Goal: Answer question/provide support

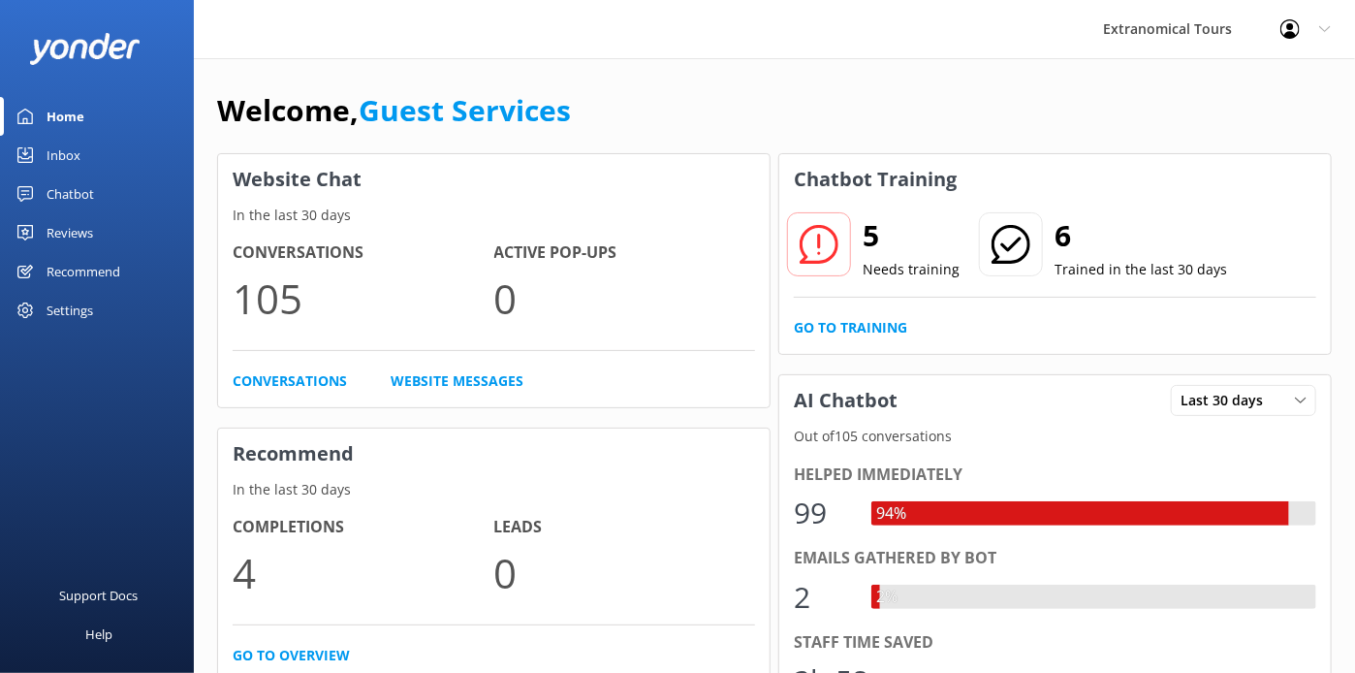
click at [147, 153] on link "Inbox" at bounding box center [97, 155] width 194 height 39
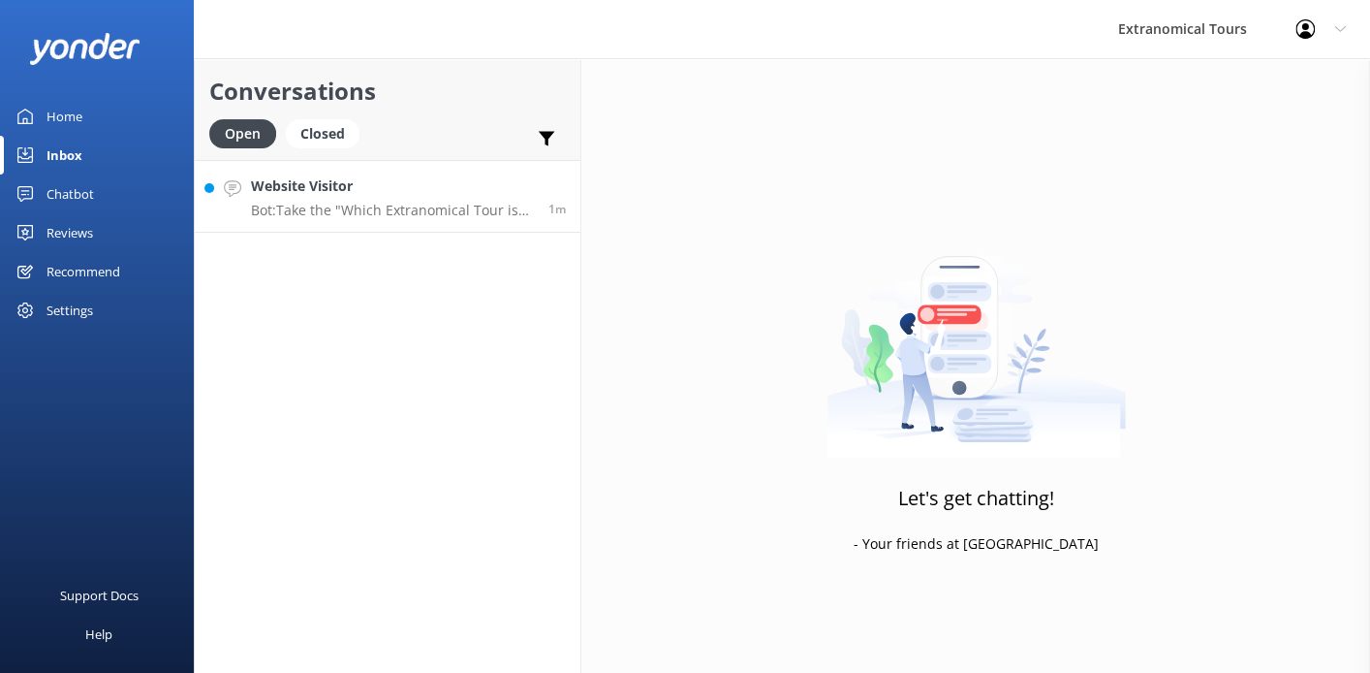
click at [310, 204] on p "Bot: Take the "Which Extranomical Tour is Right for Me?" quiz [URL][DOMAIN_NAME…" at bounding box center [392, 210] width 283 height 17
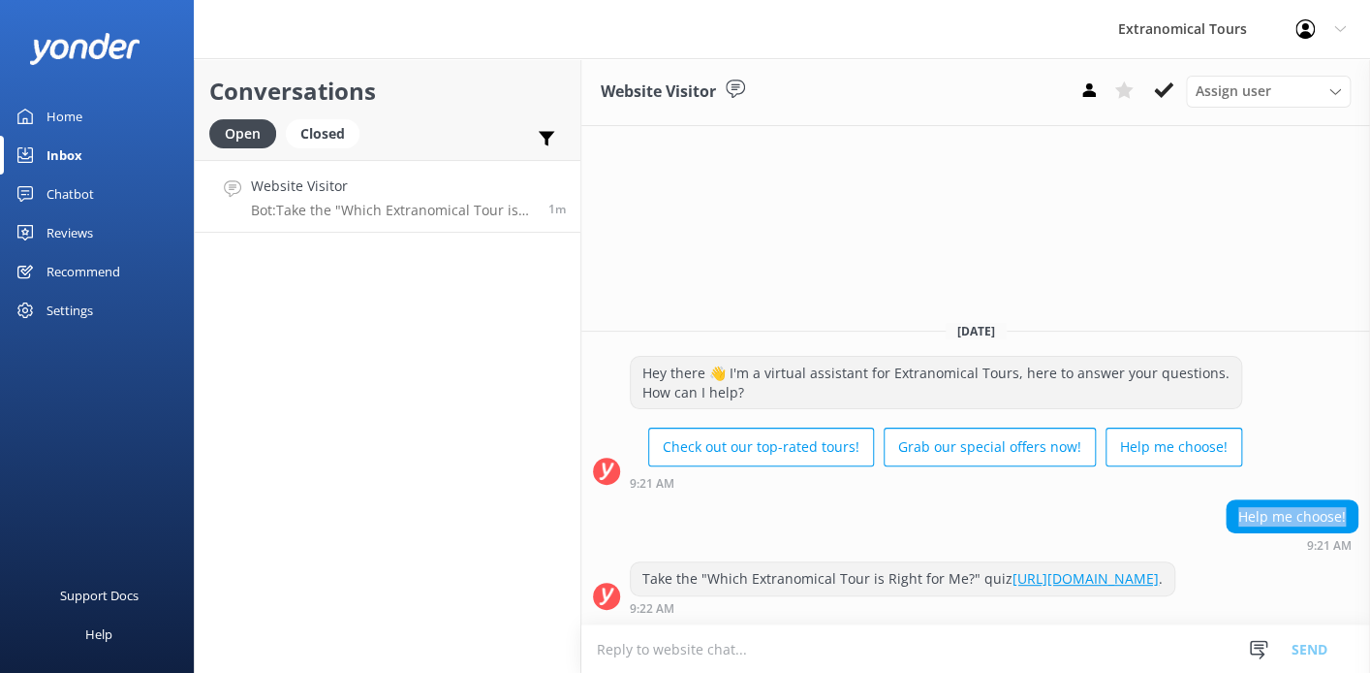
copy div "Help me choose!"
drag, startPoint x: 1234, startPoint y: 502, endPoint x: 547, endPoint y: 7, distance: 847.0
click at [1336, 500] on div "Help me choose!" at bounding box center [1292, 516] width 131 height 33
click at [678, 648] on textarea at bounding box center [975, 648] width 789 height 47
paste textarea "We’d be happy to help you choose! May I ask if you prefer a nature-focused tour…"
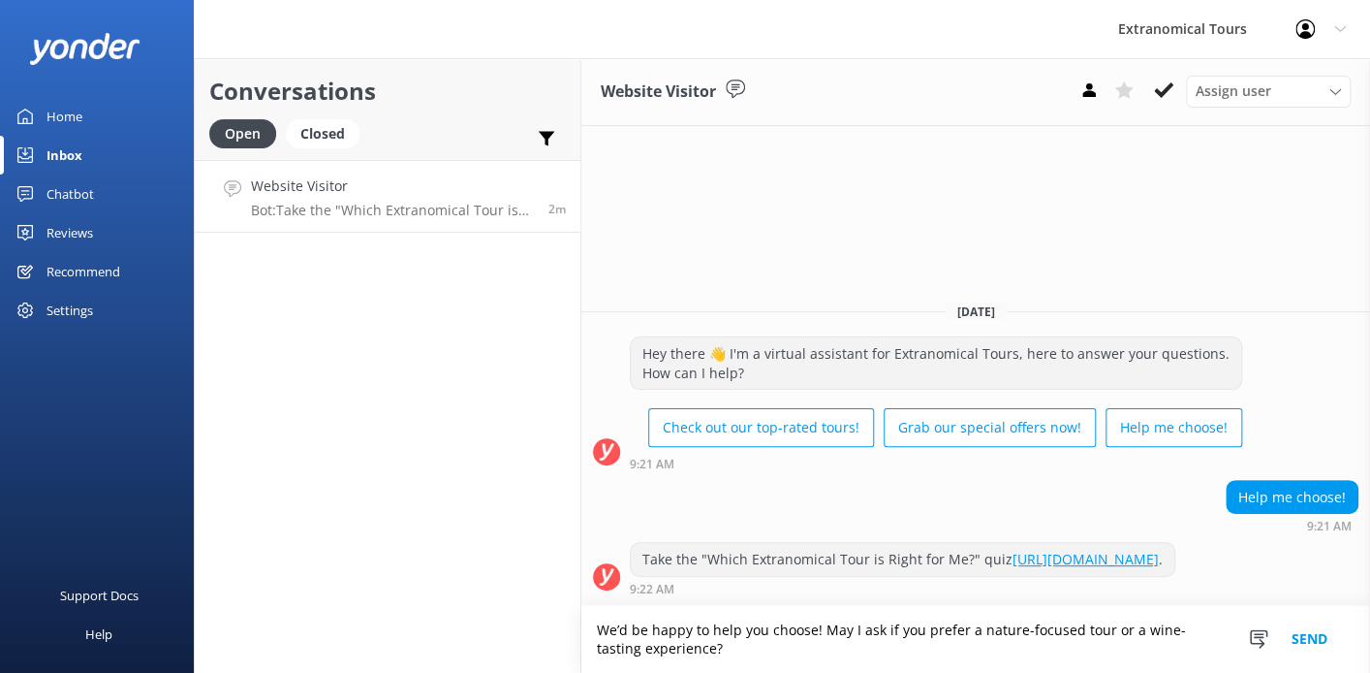
type textarea "We’d be happy to help you choose! May I ask if you prefer a nature-focused tour…"
click at [1300, 642] on button "Send" at bounding box center [1309, 639] width 73 height 67
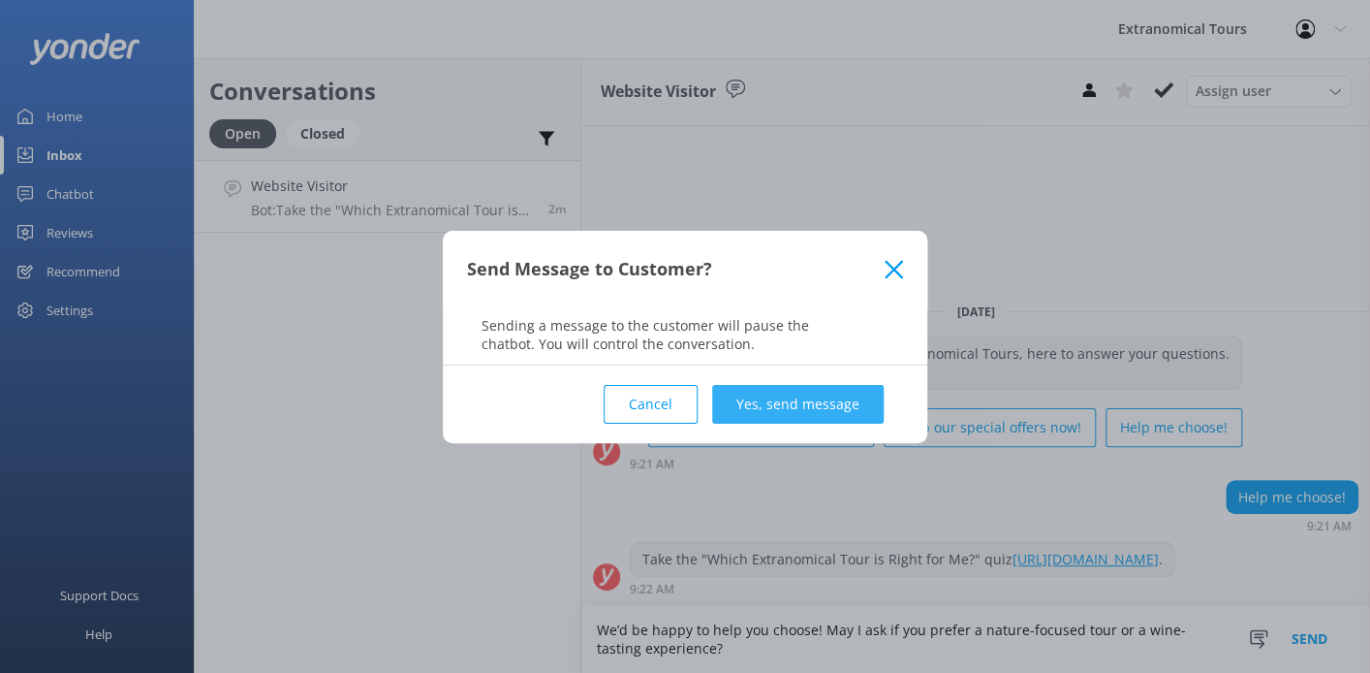
click at [776, 410] on button "Yes, send message" at bounding box center [798, 404] width 172 height 39
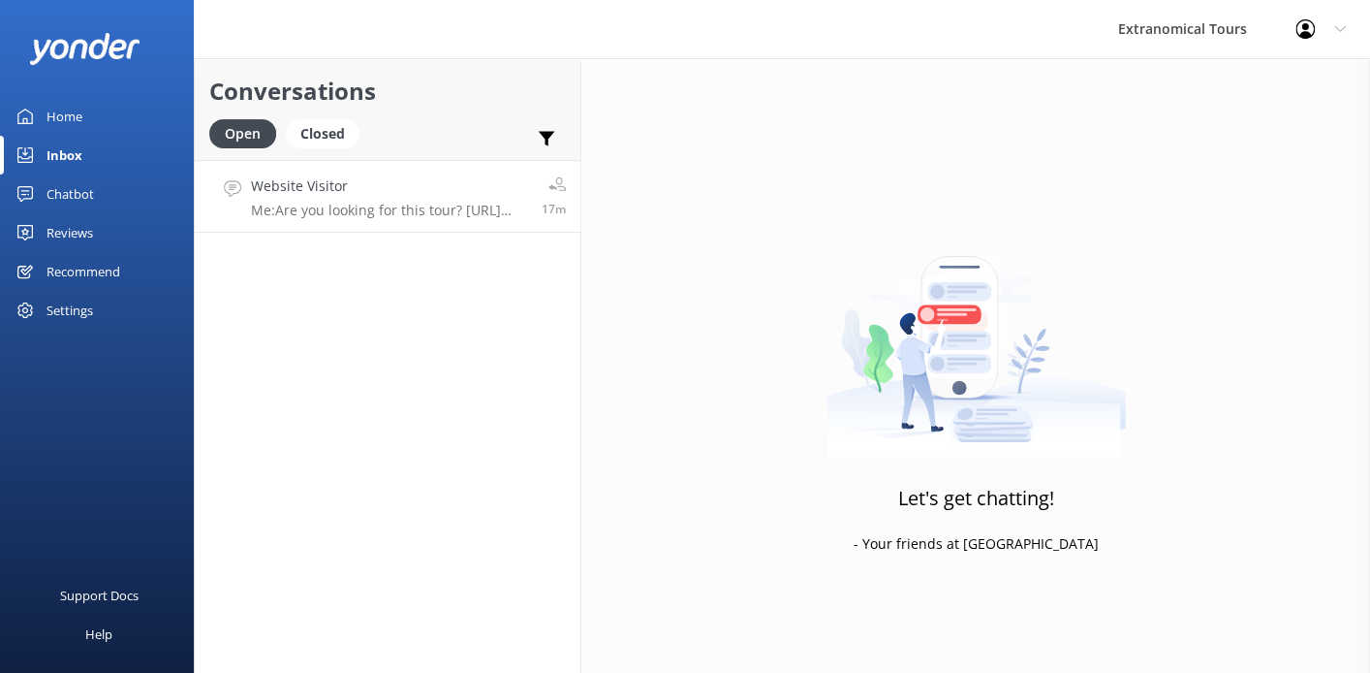
click at [328, 197] on h4 "Website Visitor" at bounding box center [389, 185] width 276 height 21
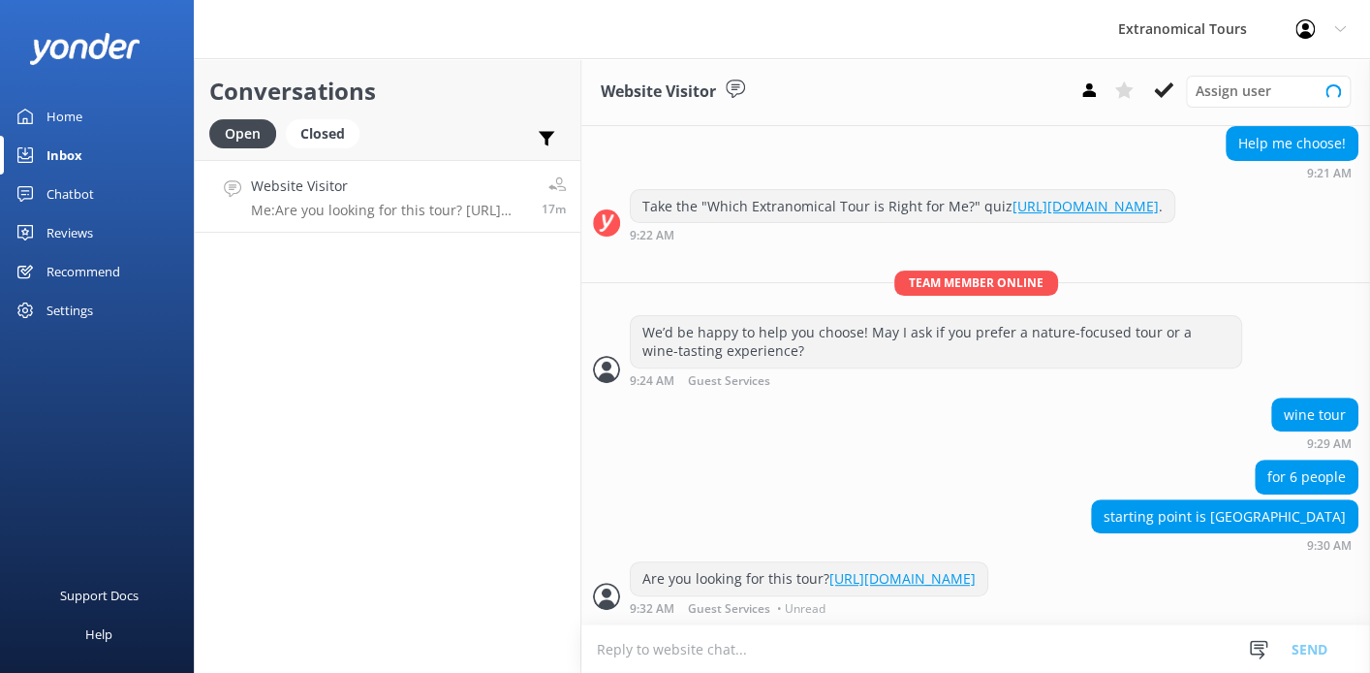
scroll to position [208, 0]
copy div "wine tour"
drag, startPoint x: 1261, startPoint y: 415, endPoint x: 605, endPoint y: 11, distance: 770.6
click at [1328, 393] on div "[DATE] Hey there 👋 I'm a virtual assistant for Extranomical Tours, here to answ…" at bounding box center [975, 278] width 789 height 692
click at [871, 621] on div "Are you looking for this tour? [URL][DOMAIN_NAME] 9:32 AM Guest Services • Unre…" at bounding box center [975, 592] width 789 height 63
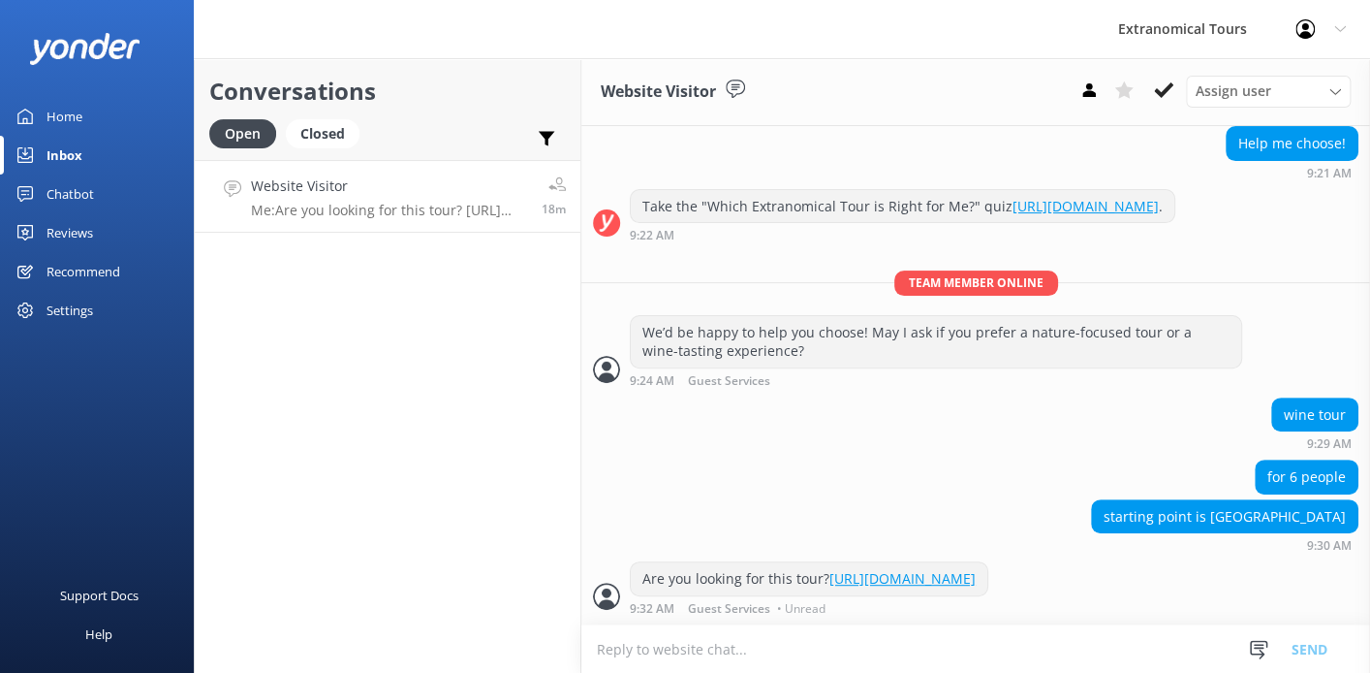
click at [859, 666] on textarea at bounding box center [975, 648] width 789 height 47
paste textarea "hank you for your interest in our wine tours! May I kindly ask for your name an…"
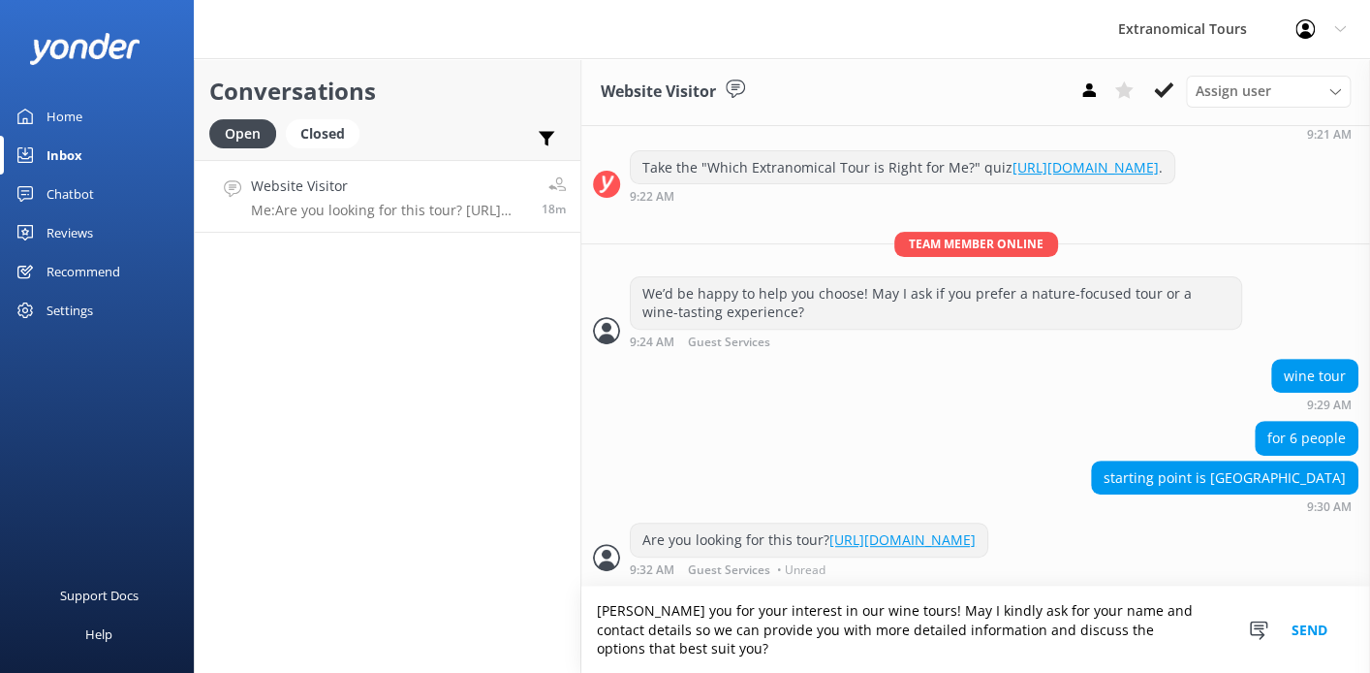
scroll to position [247, 0]
type textarea "hank you for your interest in our wine tours! May I kindly ask for your name an…"
click at [1299, 625] on button "Send" at bounding box center [1309, 629] width 73 height 86
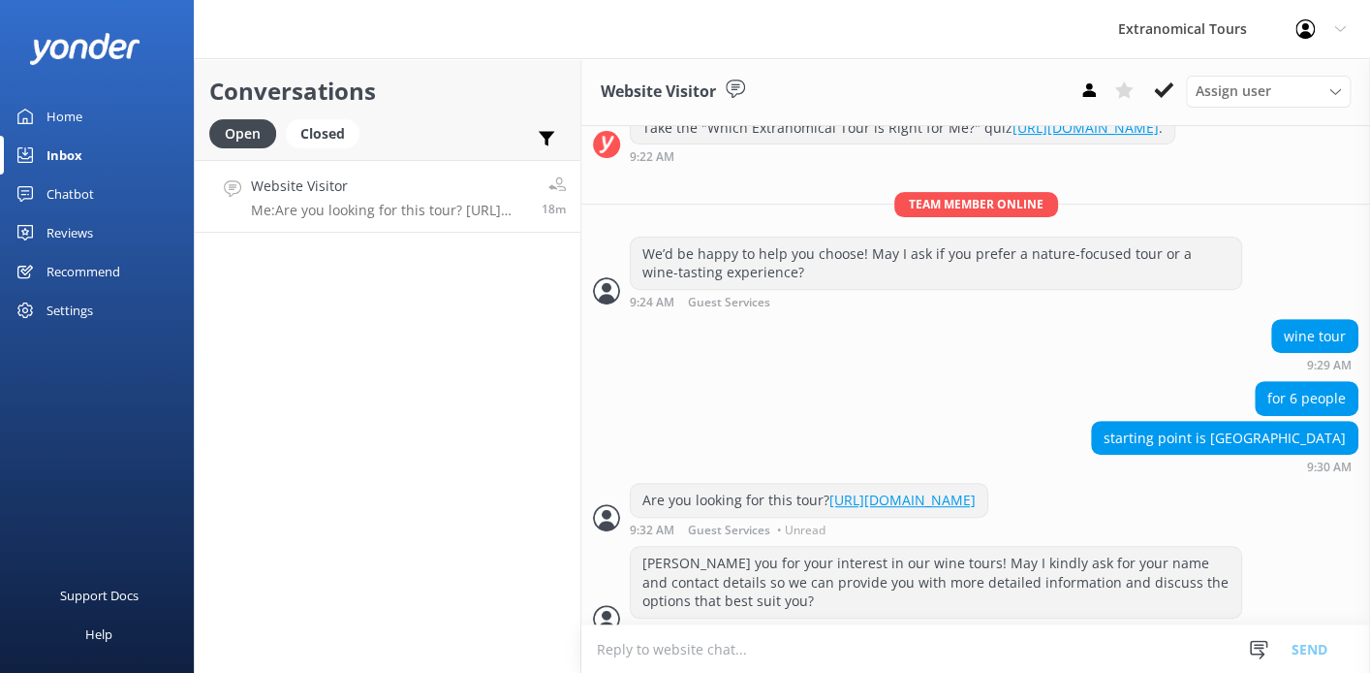
scroll to position [308, 0]
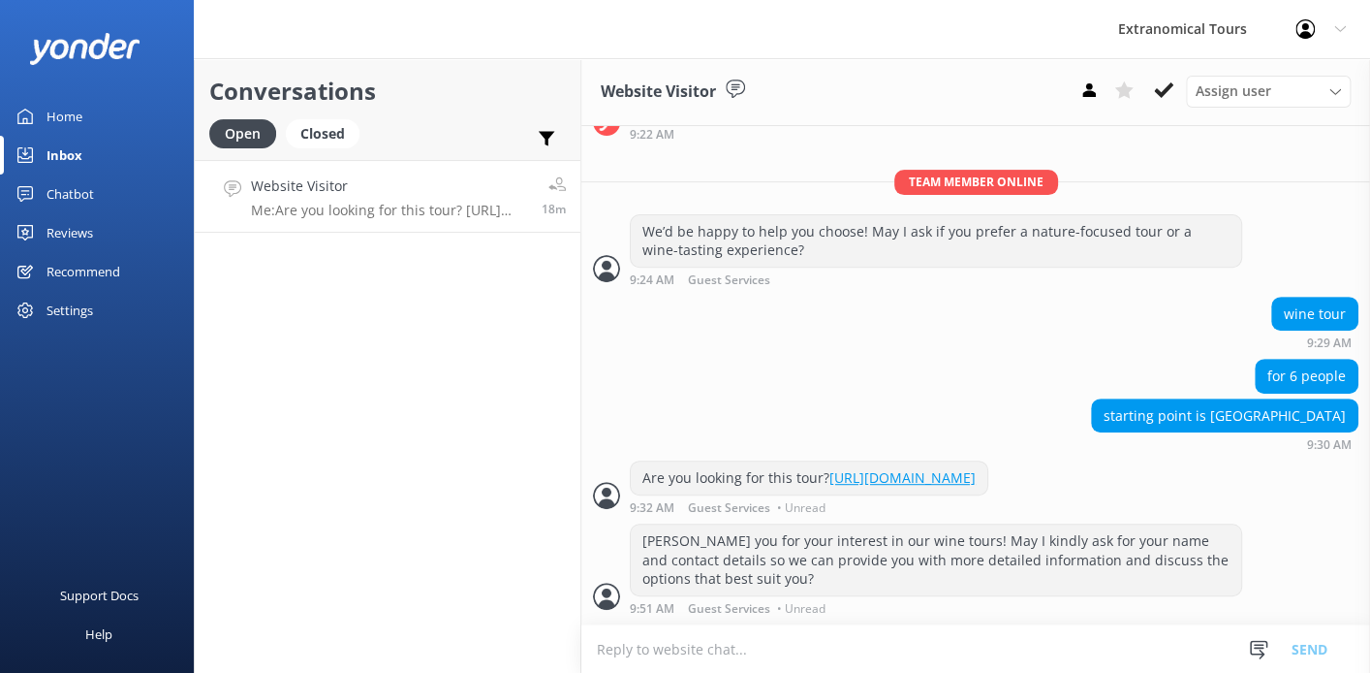
click at [644, 537] on div "hank you for your interest in our wine tours! May I kindly ask for your name an…" at bounding box center [936, 559] width 611 height 71
click at [653, 646] on textarea at bounding box center [975, 648] width 789 height 47
paste textarea "hank you for your interest in our wine tours! May I kindly ask for your name an…"
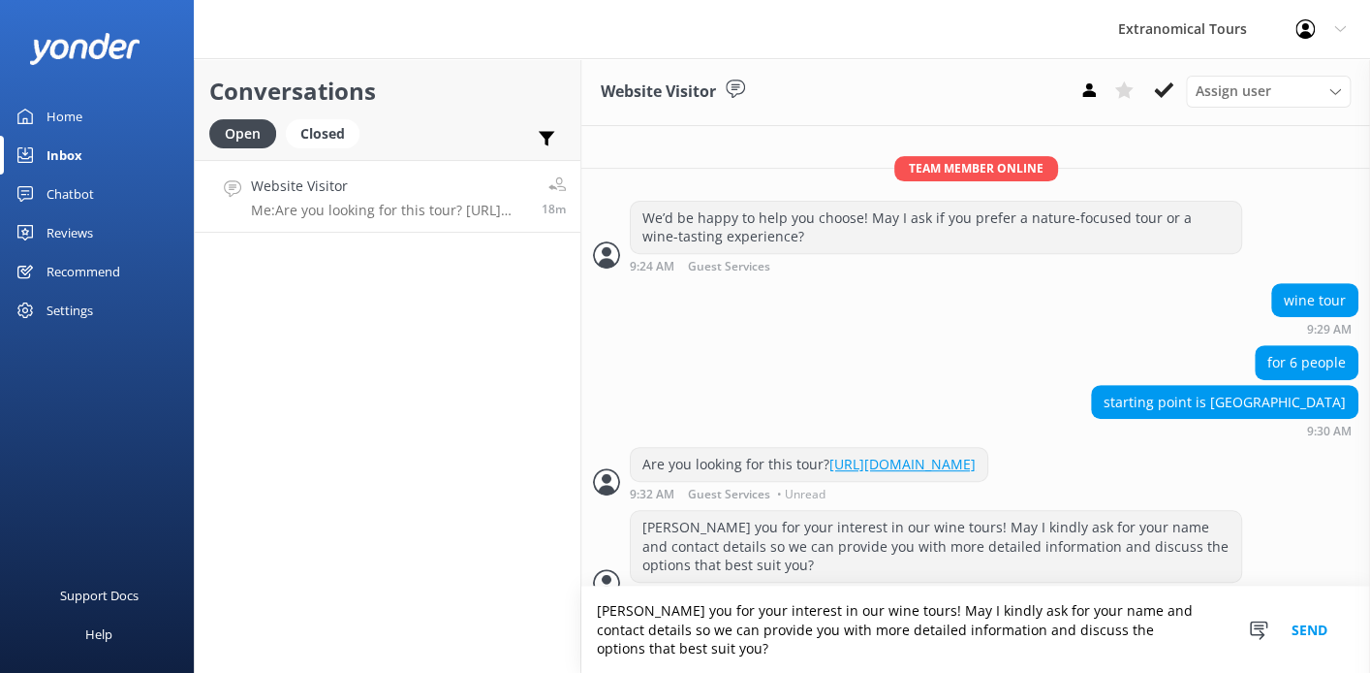
scroll to position [347, 0]
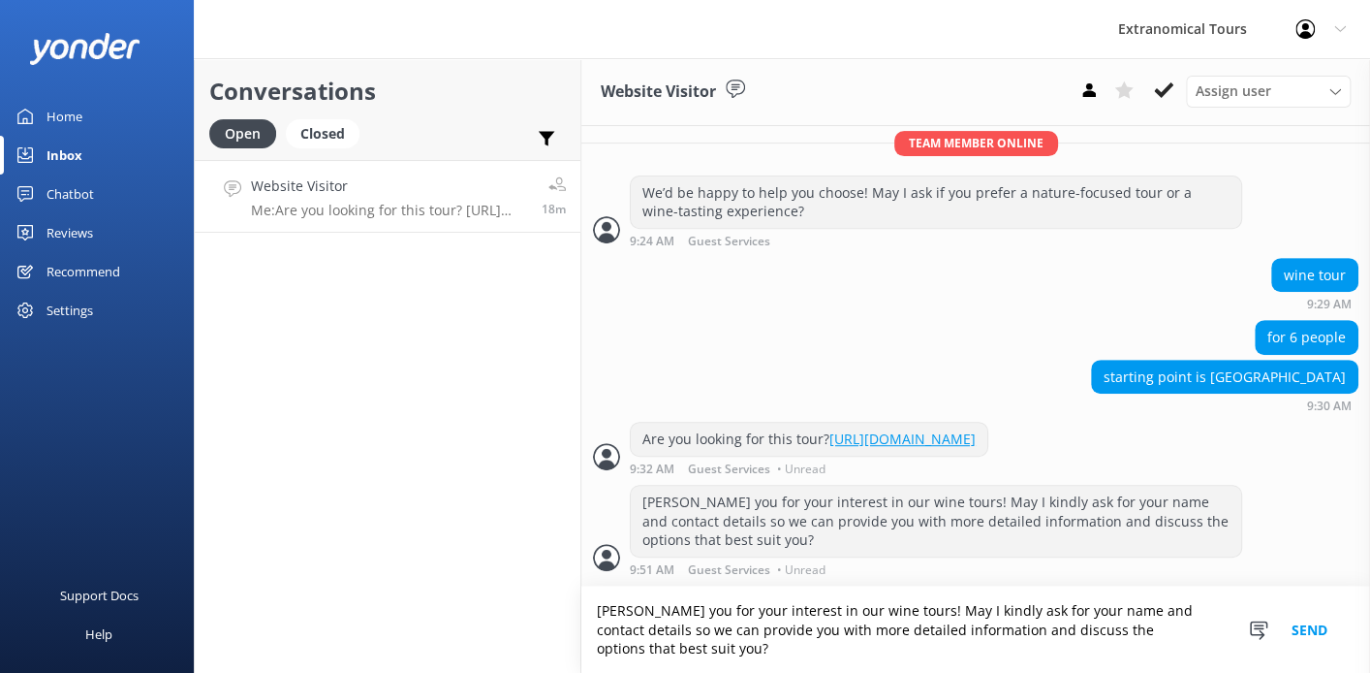
click at [601, 609] on textarea "hank you for your interest in our wine tours! May I kindly ask for your name an…" at bounding box center [975, 629] width 789 height 86
type textarea "Thank you for your interest in our wine tours! May I kindly ask for your name a…"
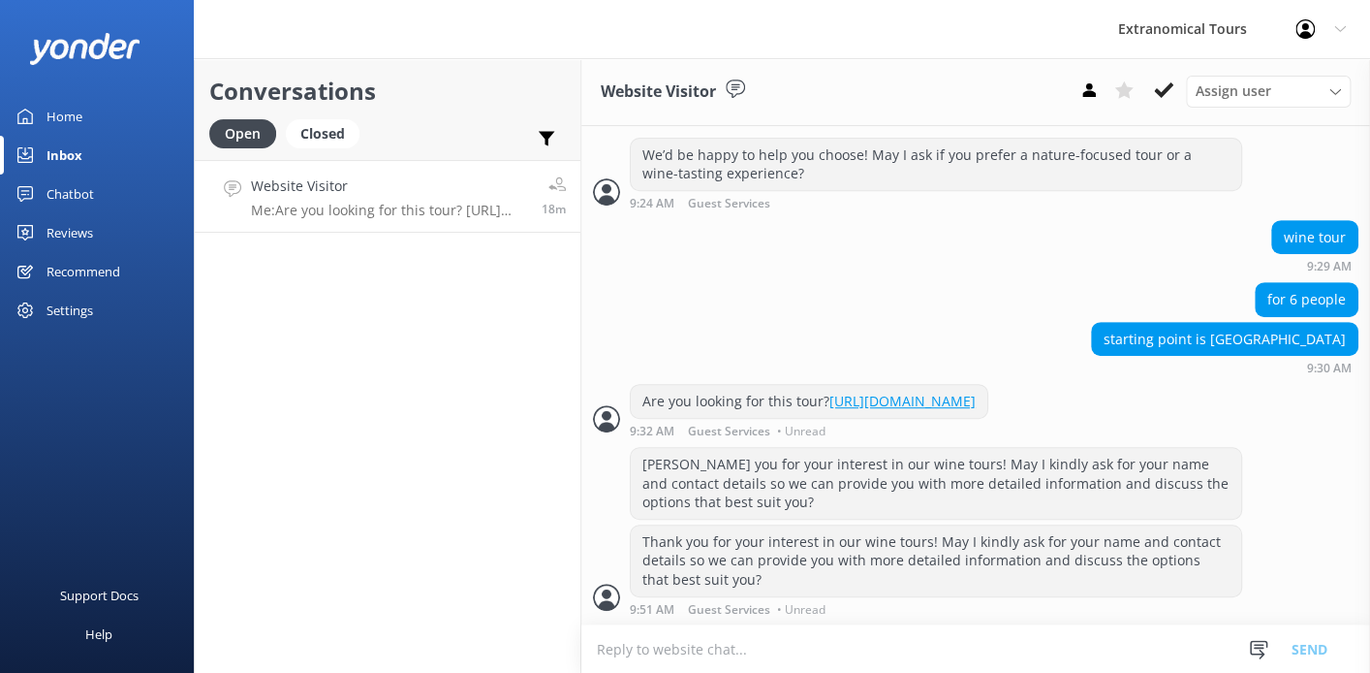
scroll to position [386, 0]
click at [1224, 481] on div "hank you for your interest in our wine tours! May I kindly ask for your name an…" at bounding box center [936, 482] width 611 height 71
